Goal: Task Accomplishment & Management: Use online tool/utility

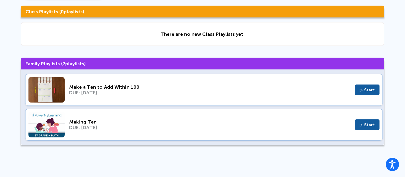
scroll to position [59, 0]
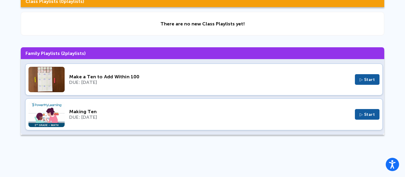
click at [256, 88] on div "Make a Ten to Add Within 100 DUE: Oct 2, 2025 ▷ Start" at bounding box center [203, 80] width 357 height 32
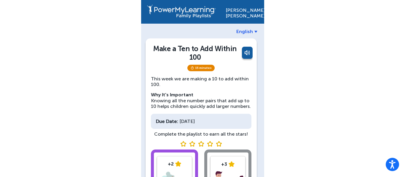
click at [185, 166] on div "+2" at bounding box center [174, 164] width 32 height 6
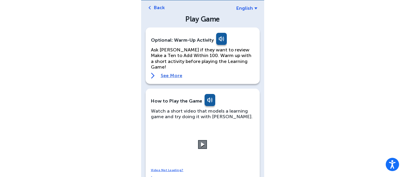
scroll to position [24, 0]
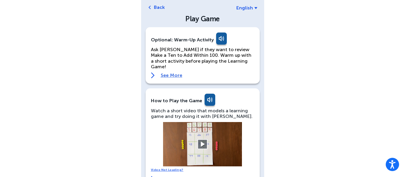
click at [204, 140] on button at bounding box center [202, 145] width 10 height 10
